Goal: Task Accomplishment & Management: Use online tool/utility

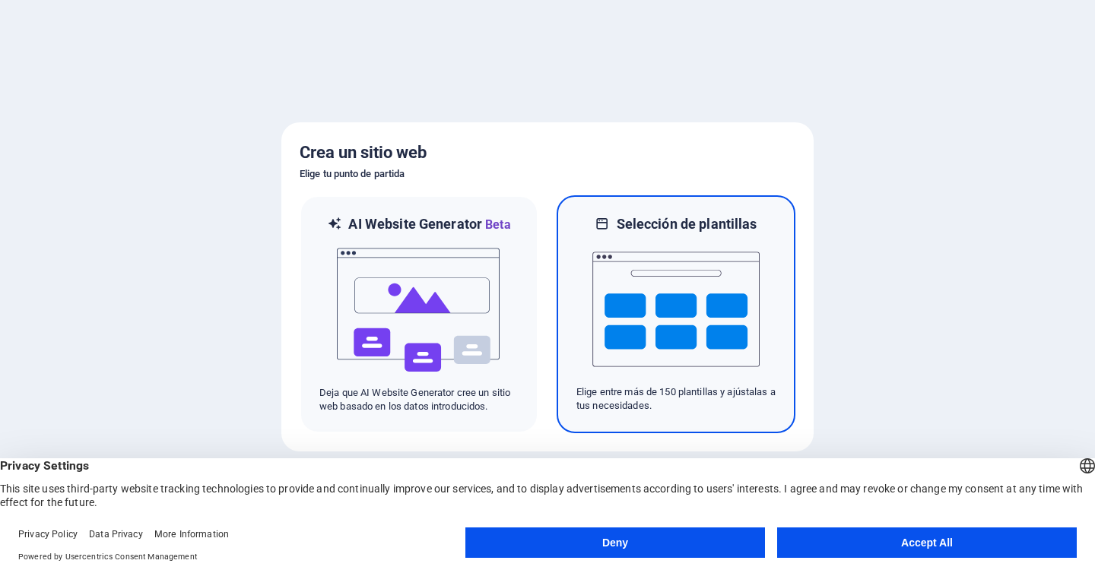
click at [687, 325] on img at bounding box center [675, 309] width 167 height 152
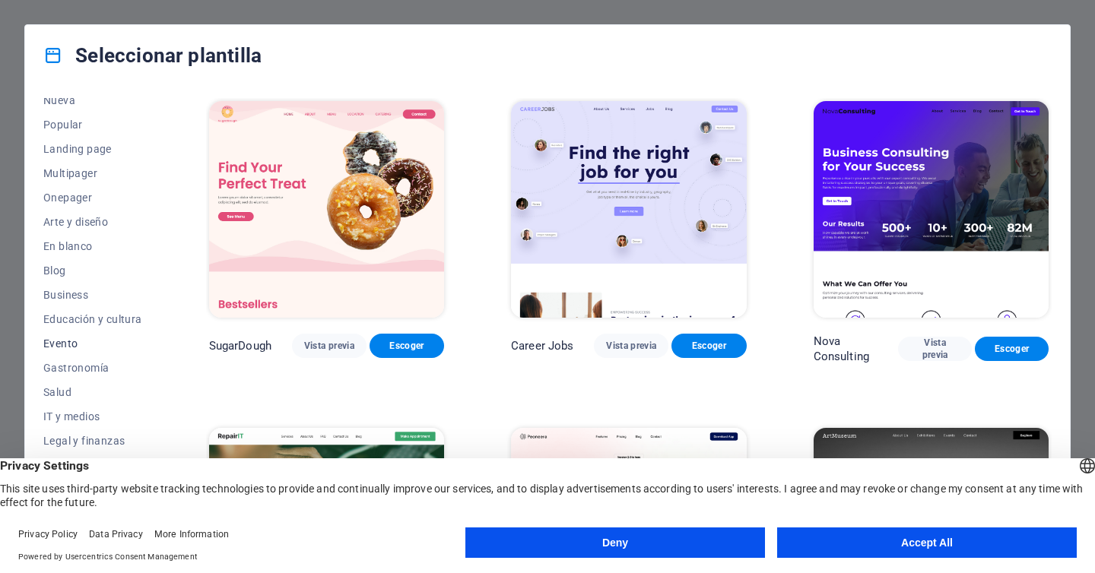
scroll to position [58, 0]
click at [61, 241] on span "En blanco" at bounding box center [92, 247] width 99 height 12
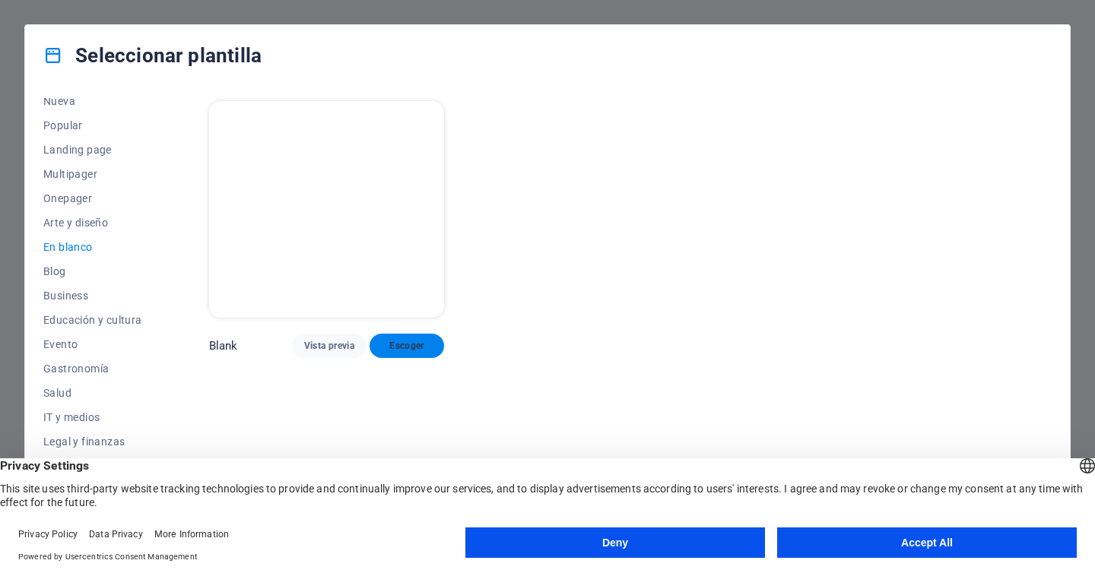
click at [405, 340] on span "Escoger" at bounding box center [407, 346] width 50 height 12
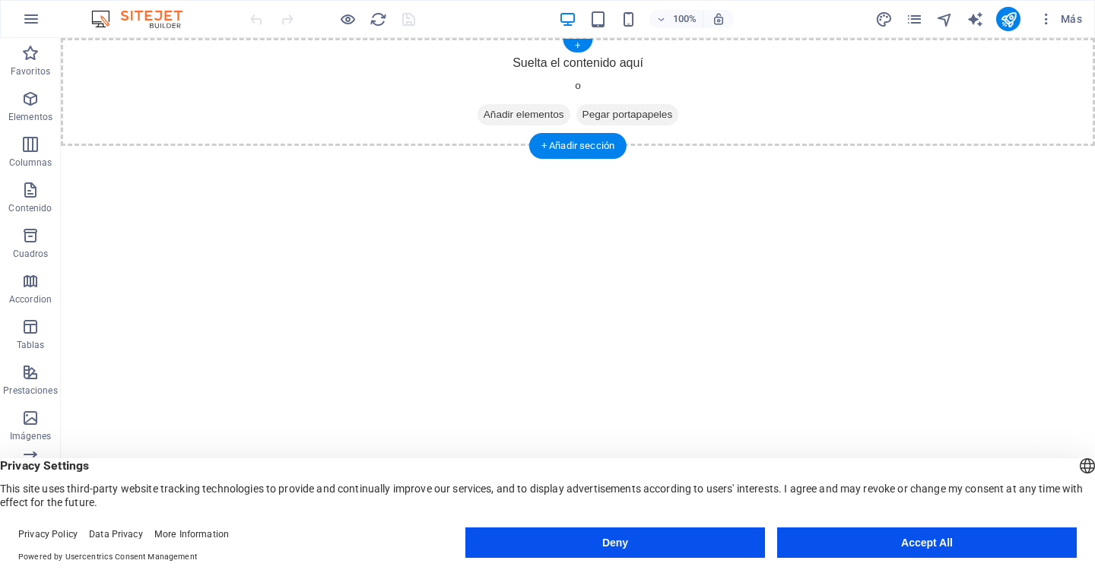
click at [510, 112] on span "Añadir elementos" at bounding box center [523, 114] width 93 height 21
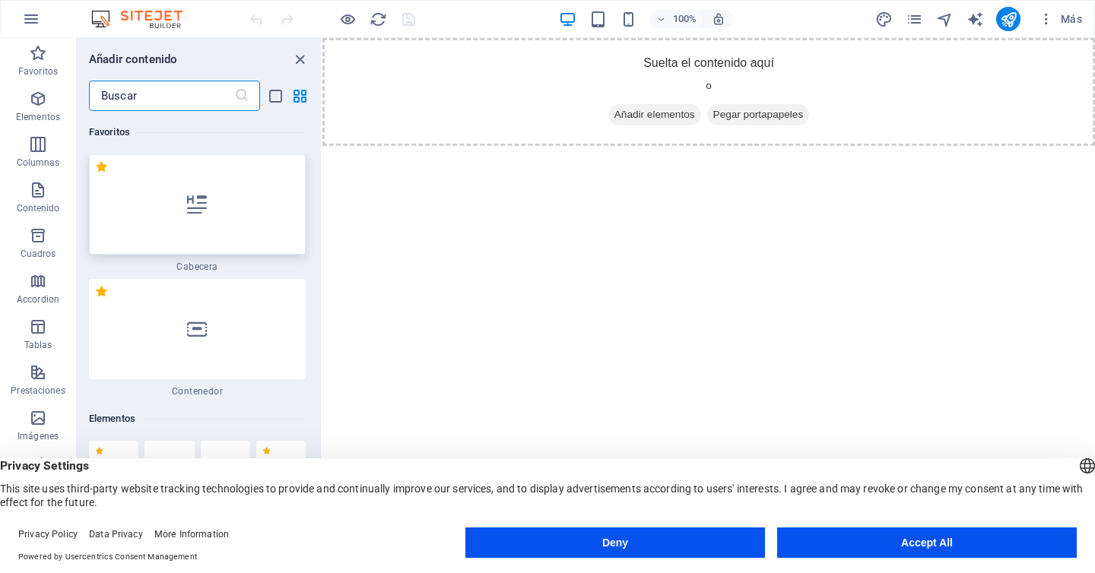
click at [226, 217] on div at bounding box center [197, 204] width 217 height 100
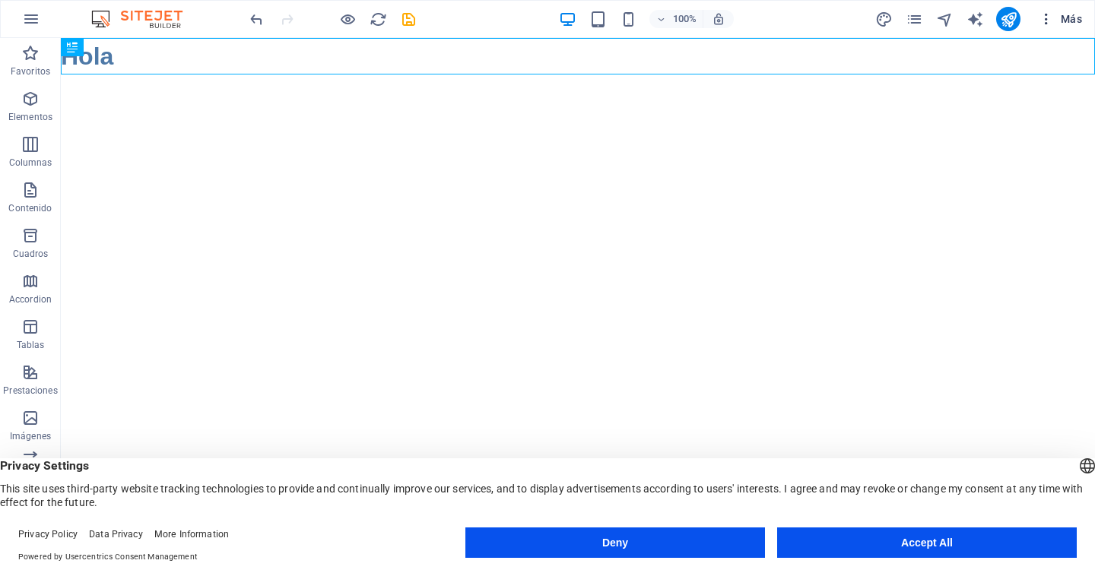
click at [1065, 22] on span "Más" at bounding box center [1059, 18] width 43 height 15
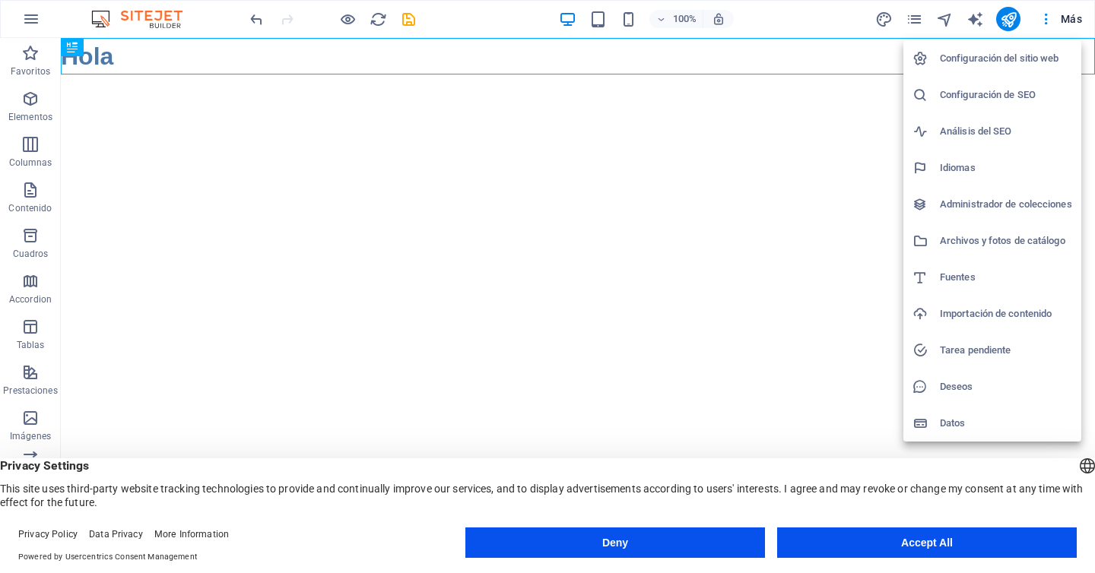
click at [876, 551] on button "Accept All" at bounding box center [927, 543] width 300 height 30
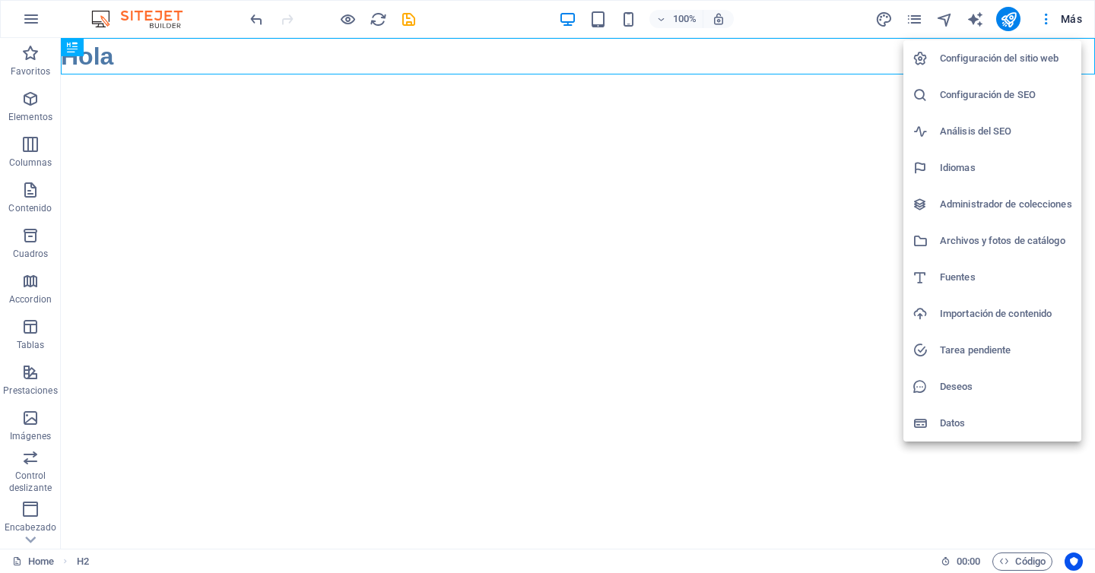
click at [959, 59] on h6 "Configuración del sitio web" at bounding box center [1006, 58] width 132 height 18
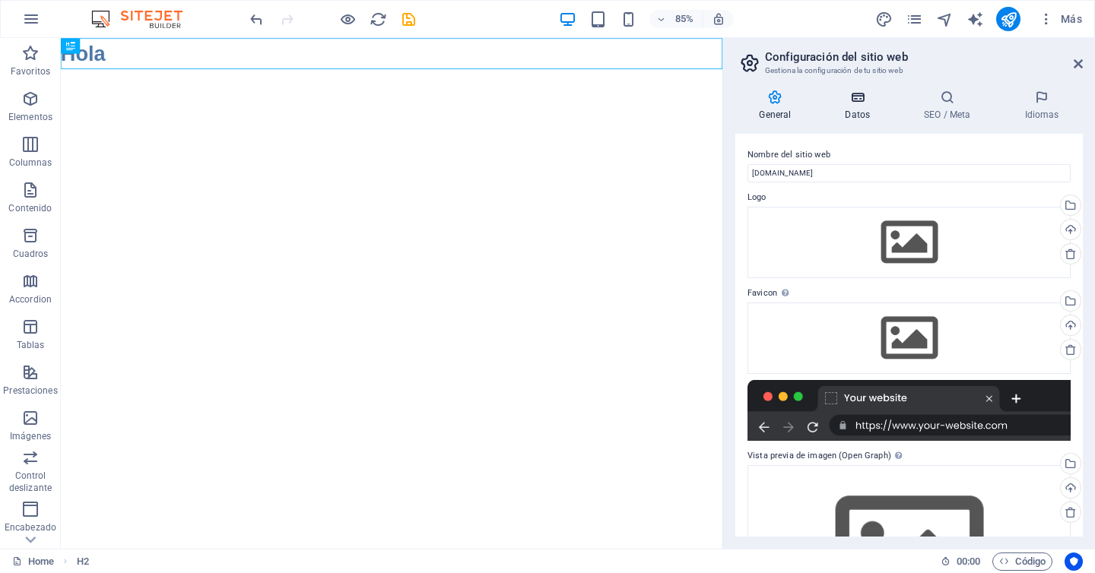
click at [857, 103] on icon at bounding box center [857, 97] width 73 height 15
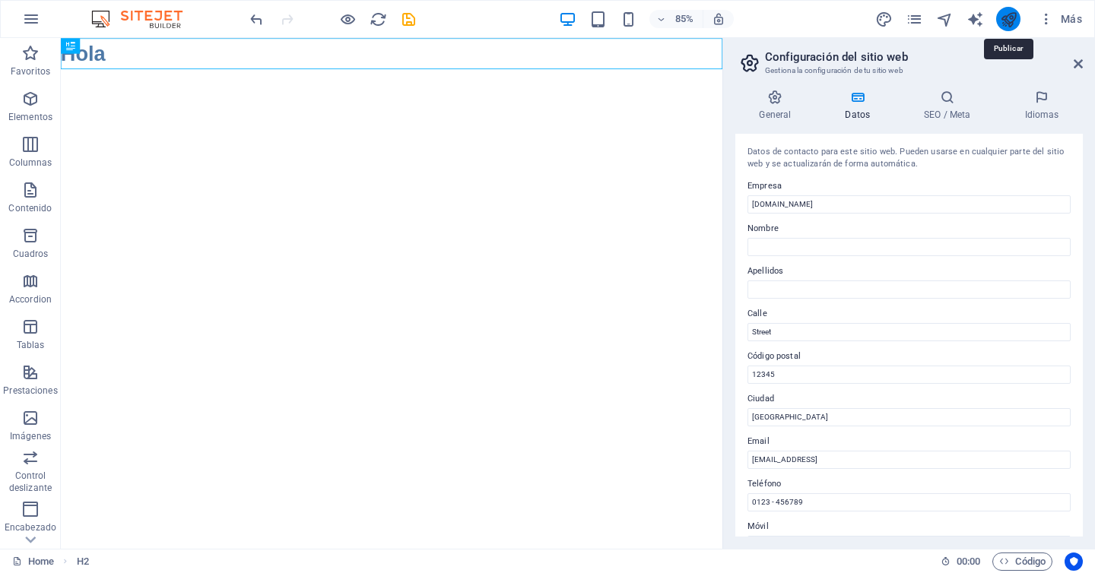
click at [1010, 21] on icon "publish" at bounding box center [1008, 19] width 17 height 17
